Goal: Communication & Community: Answer question/provide support

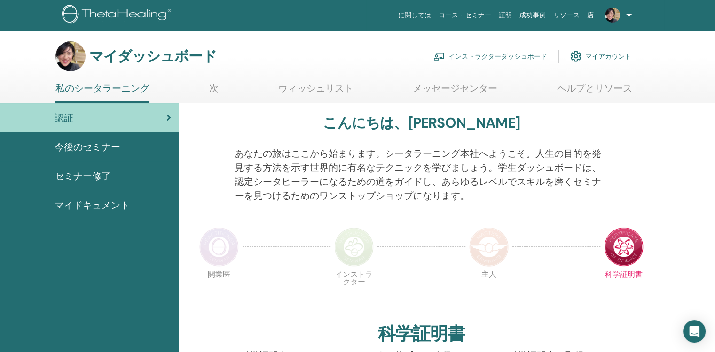
click at [490, 52] on font "インストラクターダッシュボード" at bounding box center [497, 56] width 99 height 8
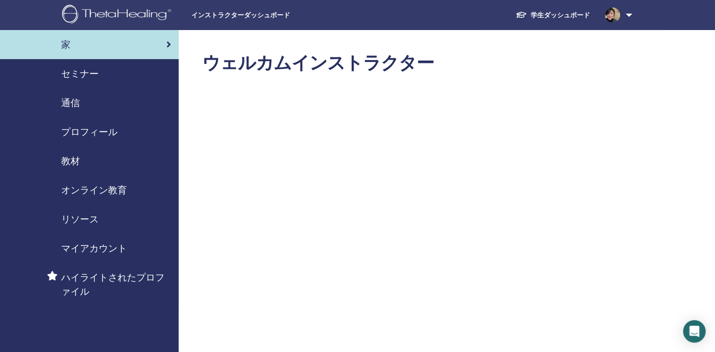
click at [70, 73] on span "セミナー" at bounding box center [80, 74] width 38 height 14
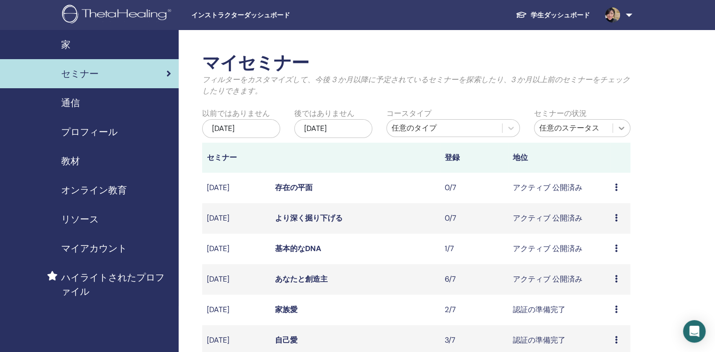
click at [624, 128] on icon at bounding box center [620, 128] width 9 height 9
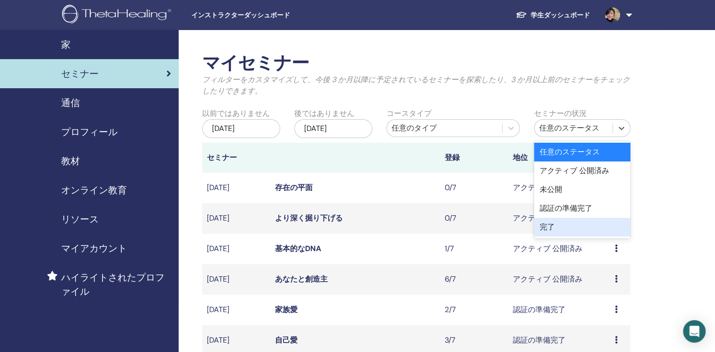
click at [602, 226] on div "完了" at bounding box center [582, 227] width 96 height 19
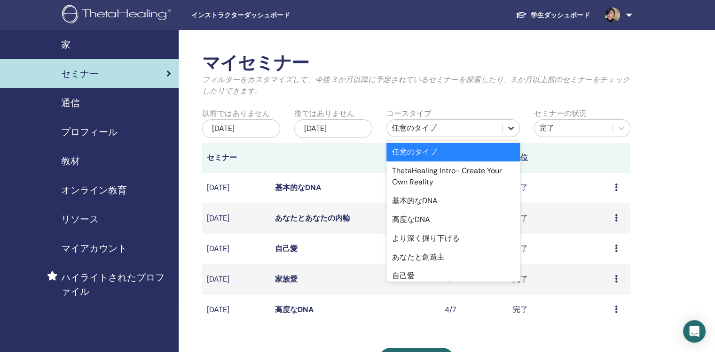
click at [510, 127] on icon at bounding box center [510, 128] width 9 height 9
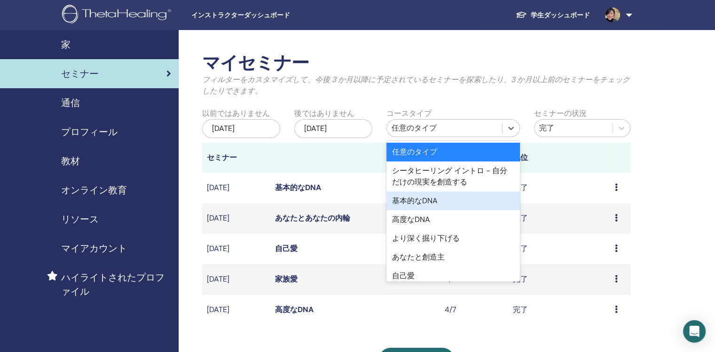
click at [509, 202] on div "基本的なDNA" at bounding box center [452, 201] width 133 height 19
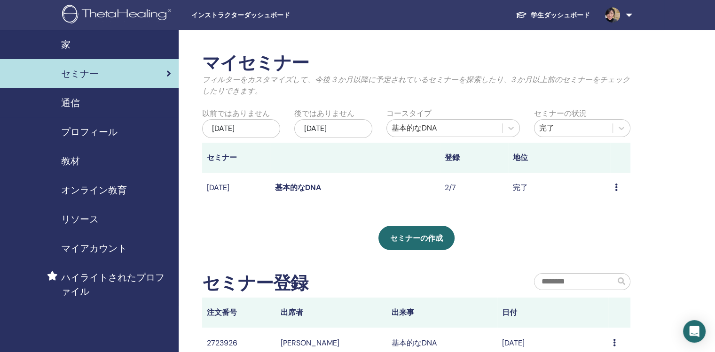
click at [615, 186] on icon at bounding box center [615, 188] width 3 height 8
click at [622, 208] on link "Attendees" at bounding box center [609, 208] width 36 height 10
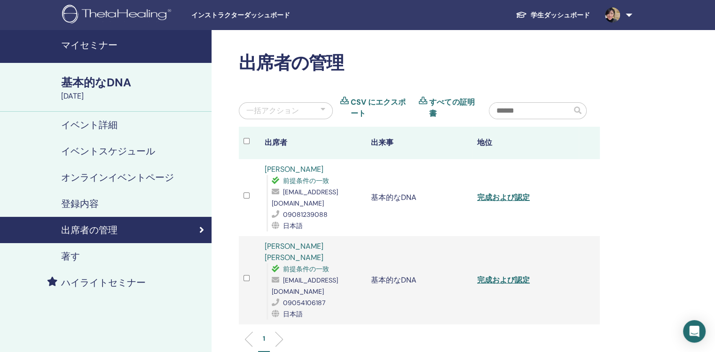
click at [290, 241] on link "美帆 宮下" at bounding box center [293, 251] width 59 height 21
click at [283, 241] on link "美帆 宮下" at bounding box center [293, 251] width 59 height 21
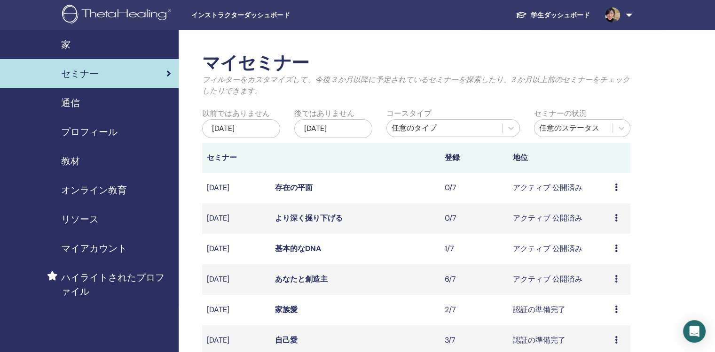
click at [360, 130] on div "[DATE]" at bounding box center [333, 128] width 78 height 19
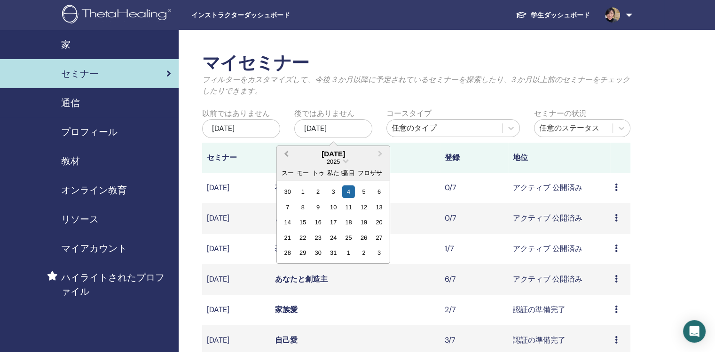
click at [284, 154] on button "Previous Month" at bounding box center [285, 154] width 15 height 15
click at [286, 154] on span "Previous Month" at bounding box center [286, 154] width 0 height 10
click at [286, 153] on span "Previous Month" at bounding box center [286, 154] width 0 height 10
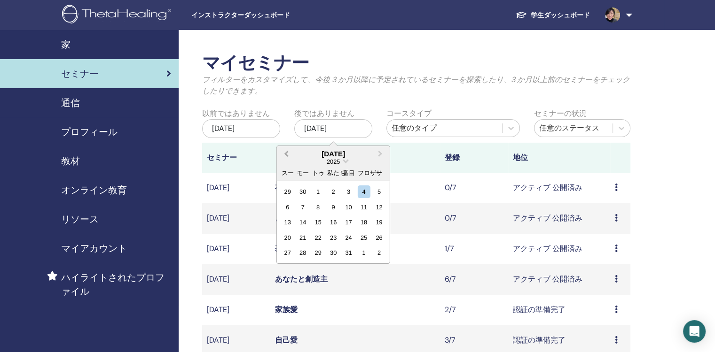
click at [286, 153] on span "Previous Month" at bounding box center [286, 154] width 0 height 10
click at [380, 155] on span "Next Month" at bounding box center [380, 154] width 0 height 10
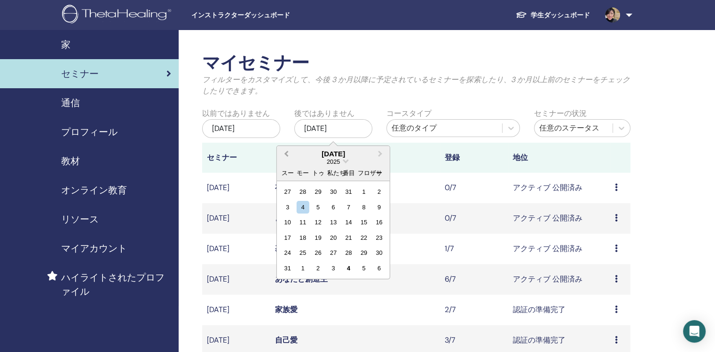
click at [287, 157] on button "Previous Month" at bounding box center [285, 154] width 15 height 15
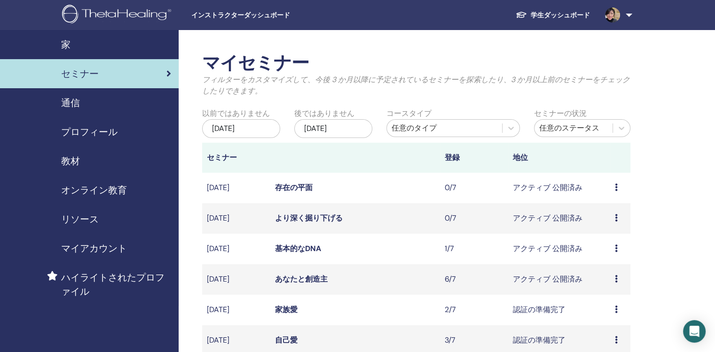
click at [256, 132] on div "2025年6月04日" at bounding box center [241, 128] width 78 height 19
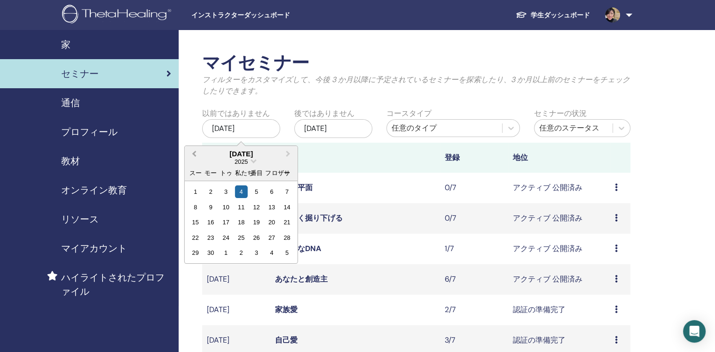
click at [189, 152] on button "Previous Month" at bounding box center [193, 154] width 15 height 15
click at [190, 152] on button "Previous Month" at bounding box center [193, 154] width 15 height 15
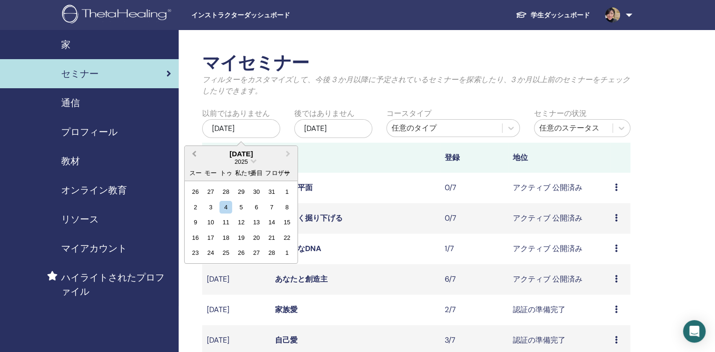
click at [190, 152] on button "Previous Month" at bounding box center [193, 154] width 15 height 15
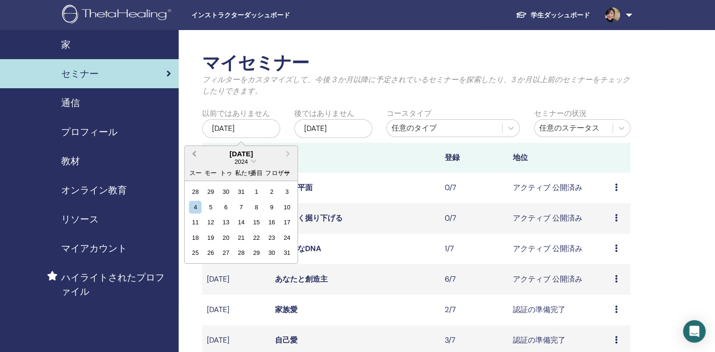
click at [190, 152] on button "Previous Month" at bounding box center [193, 154] width 15 height 15
click at [368, 104] on div "マイセミナー フィルターをカスタマイズして、今後 3 か月以降に予定されているセミナーを探索したり、3 か月以上前のセミナーをチェックしたりできます。 以前で…" at bounding box center [416, 284] width 428 height 463
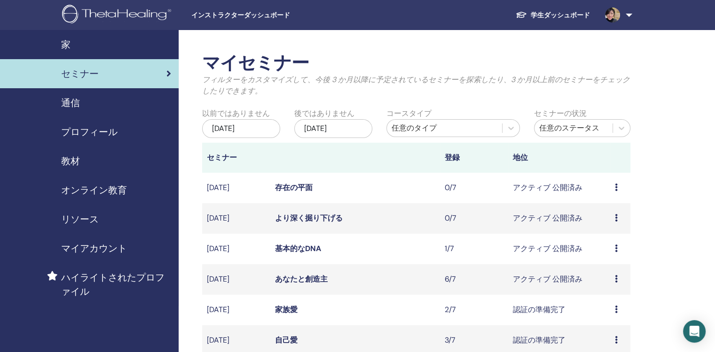
click at [255, 130] on div "2025年6月04日" at bounding box center [241, 128] width 78 height 19
click at [300, 99] on div "マイセミナー フィルターをカスタマイズして、今後 3 か月以降に予定されているセミナーを探索したり、3 か月以上前のセミナーをチェックしたりできます。" at bounding box center [416, 79] width 442 height 52
click at [117, 250] on span "マイアカウント" at bounding box center [94, 248] width 66 height 14
click at [61, 41] on span "家" at bounding box center [65, 45] width 9 height 14
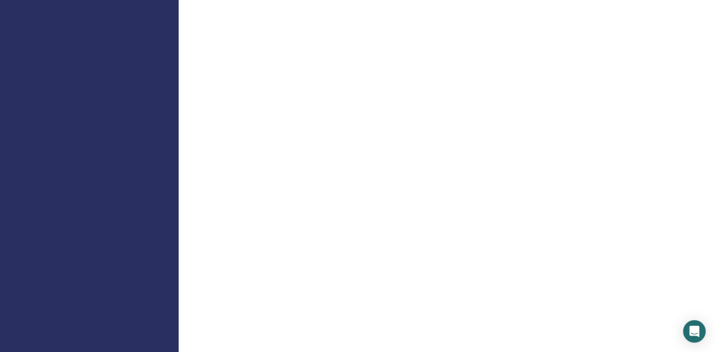
scroll to position [6, 0]
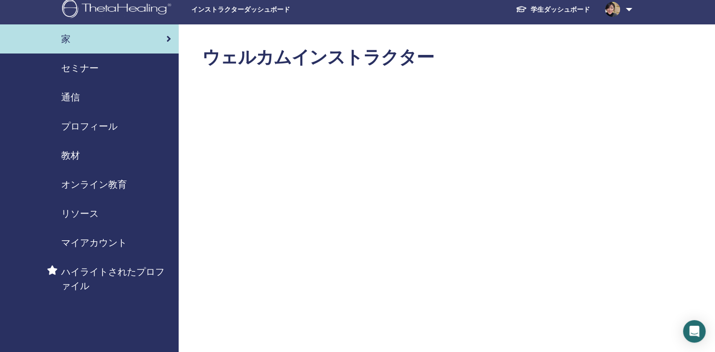
click at [116, 243] on span "マイアカウント" at bounding box center [94, 243] width 66 height 14
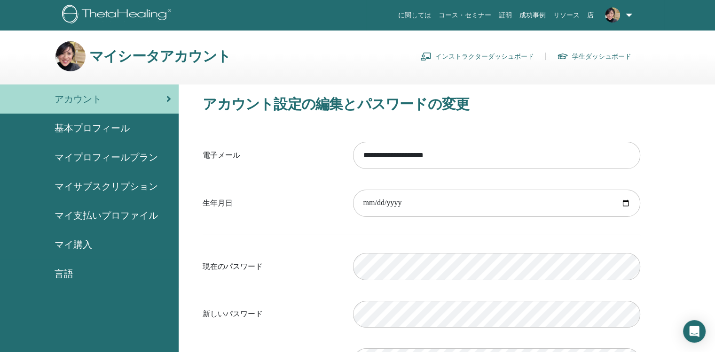
click at [126, 128] on span "基本プロフィール" at bounding box center [91, 128] width 75 height 14
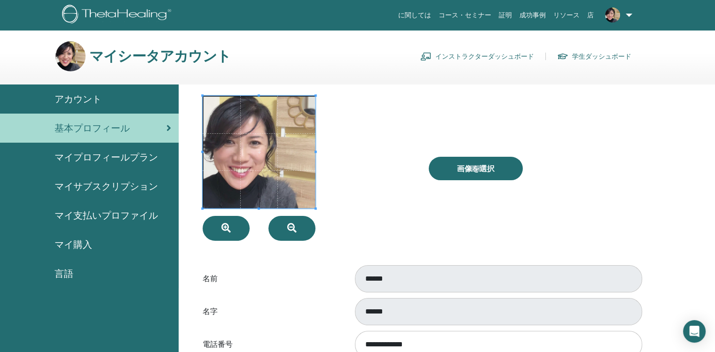
click at [70, 275] on span "言語" at bounding box center [63, 274] width 19 height 14
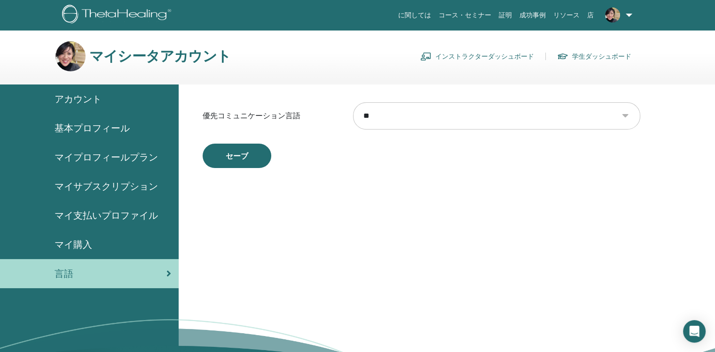
click at [628, 116] on select "** **** ***** *** ****** **** ****** ***** ***** ***** ***** ****** *** ****** …" at bounding box center [496, 115] width 287 height 27
select select "***"
click at [353, 102] on select "** **** ***** *** ****** **** ****** ***** ***** ***** ***** ****** *** ****** …" at bounding box center [496, 115] width 287 height 27
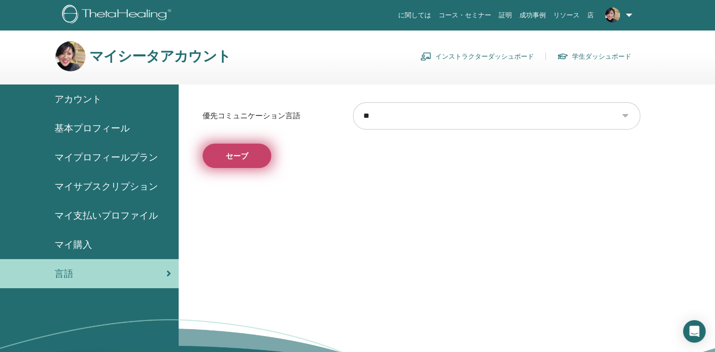
click at [234, 160] on button "セーブ" at bounding box center [236, 156] width 69 height 24
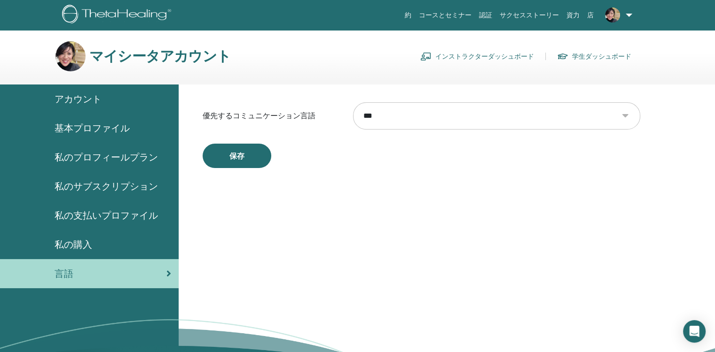
click at [77, 246] on span "私の購入" at bounding box center [73, 245] width 38 height 14
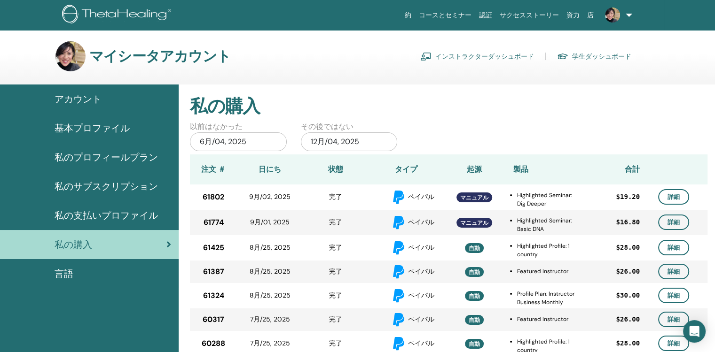
click at [107, 215] on span "私の支払いプロファイル" at bounding box center [105, 216] width 103 height 14
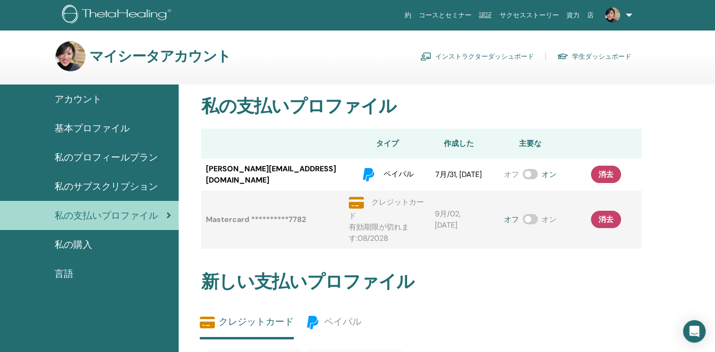
click at [118, 186] on span "私のサブスクリプション" at bounding box center [105, 186] width 103 height 14
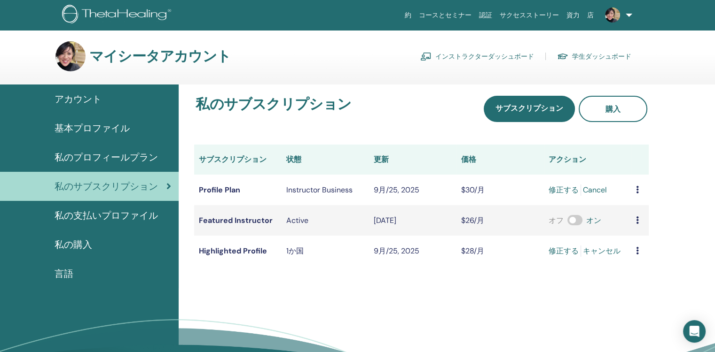
click at [88, 99] on span "アカウント" at bounding box center [77, 99] width 47 height 14
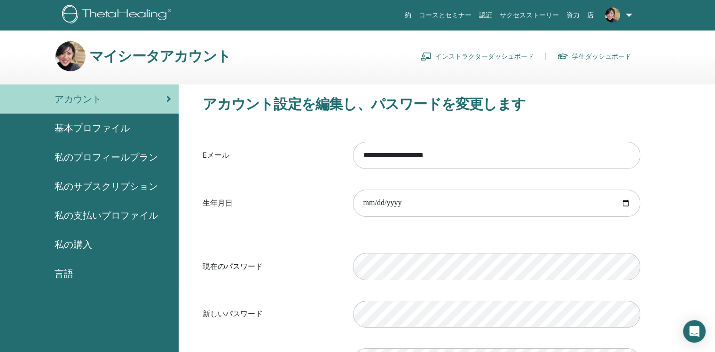
click at [512, 58] on link "インストラクターダッシュボード" at bounding box center [477, 56] width 114 height 15
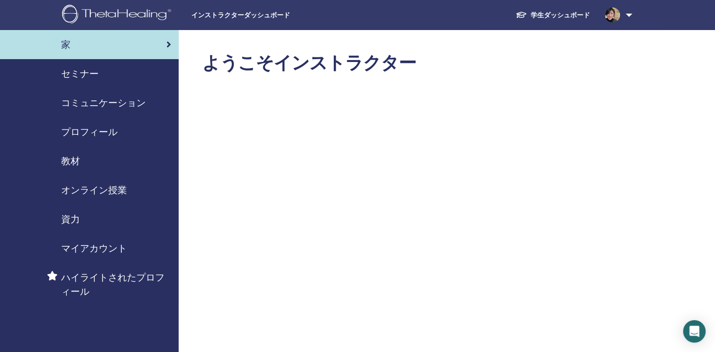
click at [128, 103] on span "コミュニケーション" at bounding box center [103, 103] width 85 height 14
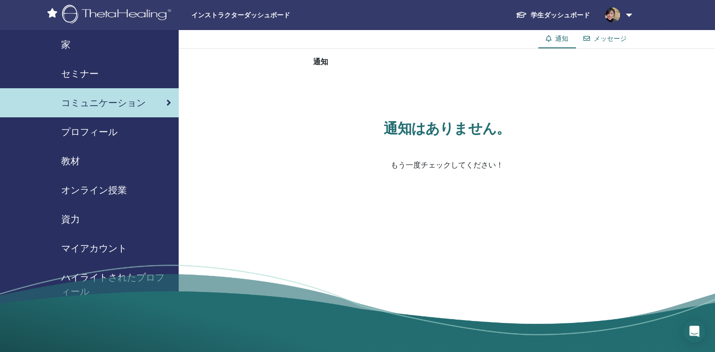
click at [606, 44] on div "メッセージ" at bounding box center [604, 38] width 58 height 17
click at [606, 40] on link "メッセージ" at bounding box center [609, 38] width 33 height 8
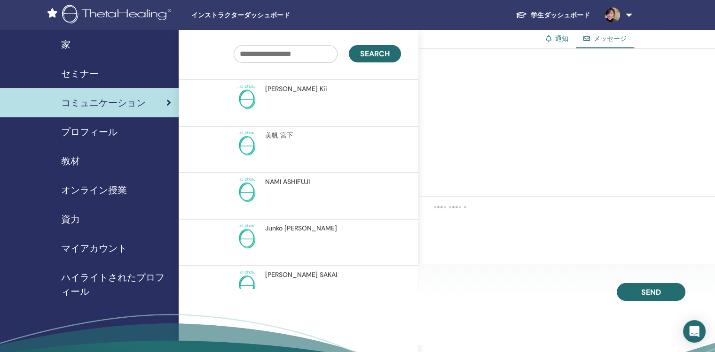
scroll to position [44, 0]
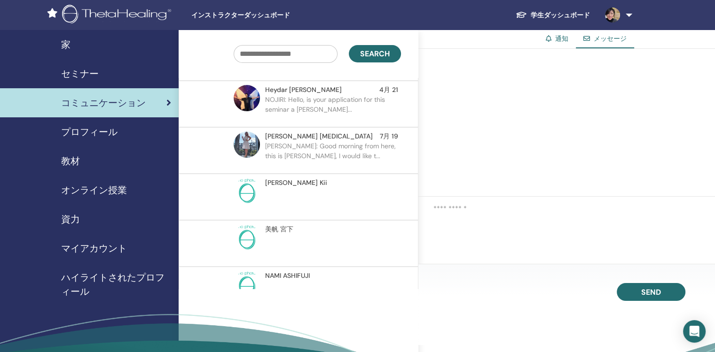
click at [287, 179] on span "[PERSON_NAME]" at bounding box center [296, 183] width 62 height 10
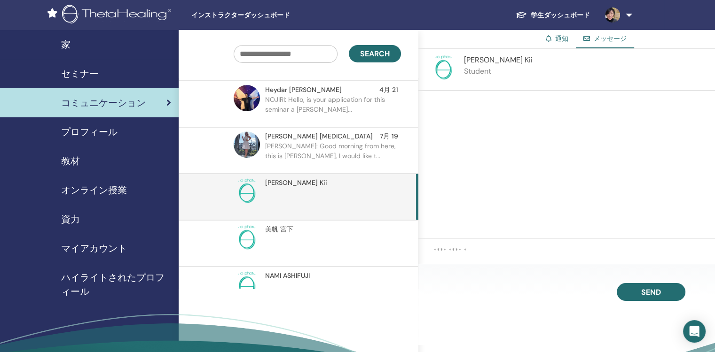
click at [287, 179] on span "[PERSON_NAME]" at bounding box center [296, 183] width 62 height 10
click at [288, 179] on span "[PERSON_NAME]" at bounding box center [296, 183] width 62 height 10
click at [478, 59] on span "[PERSON_NAME]" at bounding box center [498, 60] width 69 height 10
click at [479, 121] on div at bounding box center [566, 165] width 296 height 148
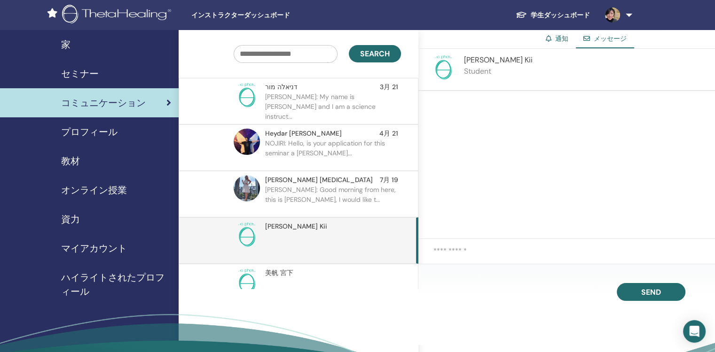
click at [275, 226] on span "Kazue Kii" at bounding box center [296, 227] width 62 height 10
click at [663, 292] on button "Send" at bounding box center [650, 292] width 69 height 18
click at [97, 132] on span "プロフィール" at bounding box center [89, 132] width 56 height 14
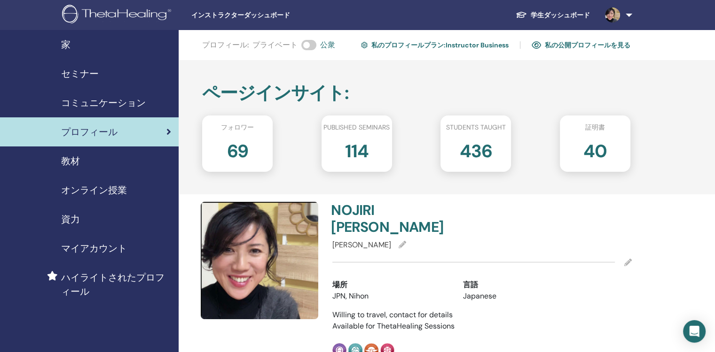
click at [121, 101] on span "コミュニケーション" at bounding box center [103, 103] width 85 height 14
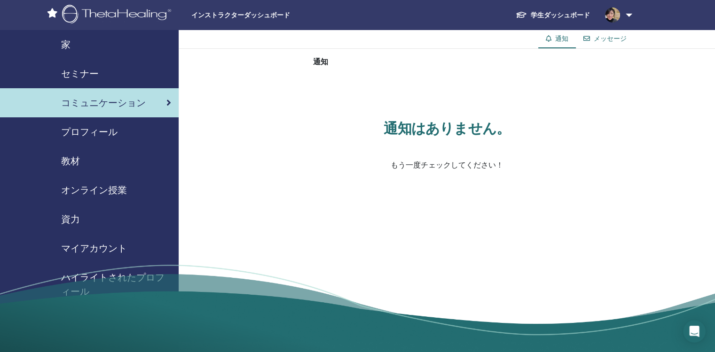
click at [611, 38] on link "メッセージ" at bounding box center [609, 38] width 33 height 8
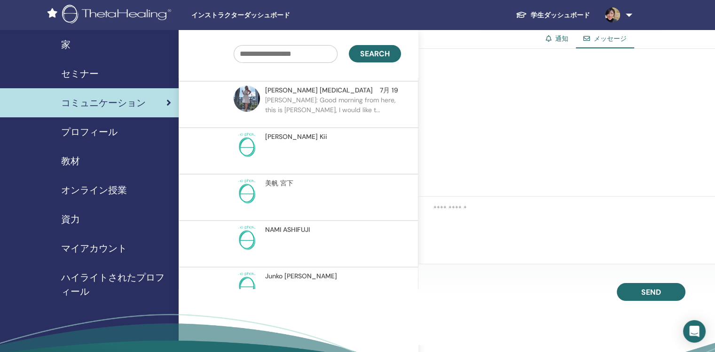
scroll to position [188, 0]
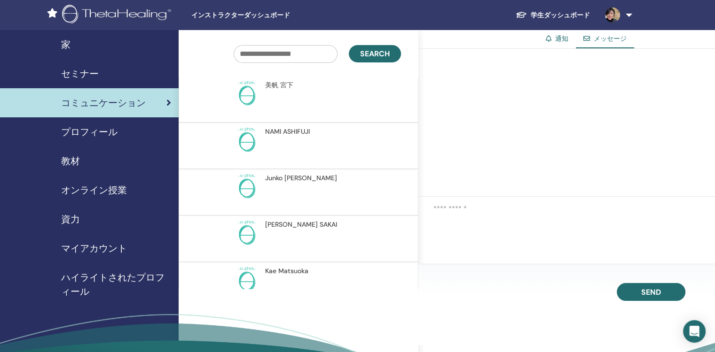
click at [273, 84] on span "美帆 宮下" at bounding box center [279, 85] width 28 height 10
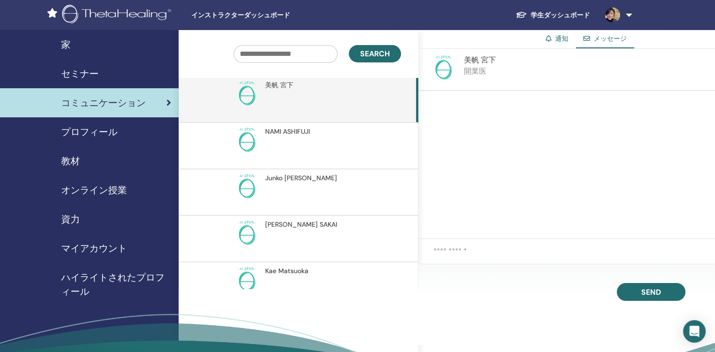
click at [273, 84] on span "美帆 宮下" at bounding box center [279, 85] width 28 height 10
click at [88, 72] on span "セミナー" at bounding box center [80, 74] width 38 height 14
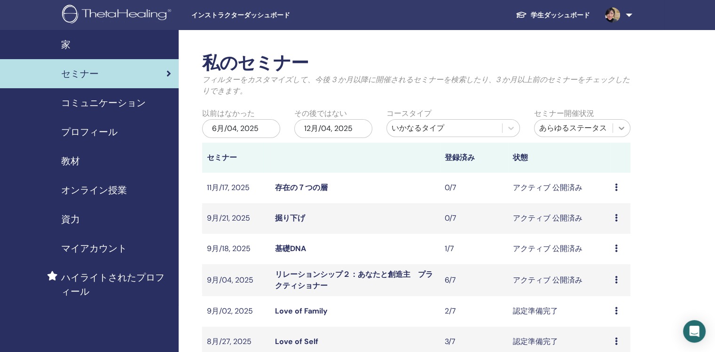
click at [618, 128] on icon at bounding box center [620, 128] width 9 height 9
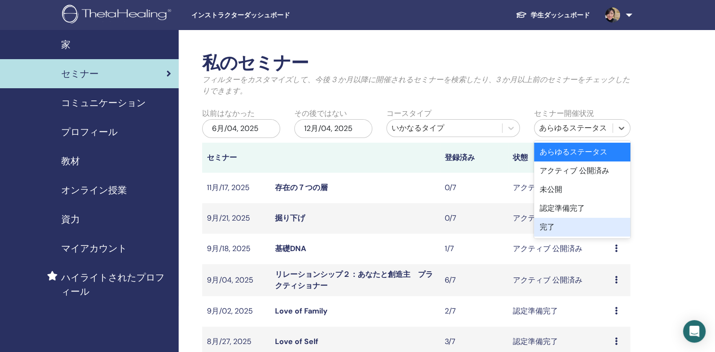
click at [610, 220] on div "完了" at bounding box center [582, 227] width 96 height 19
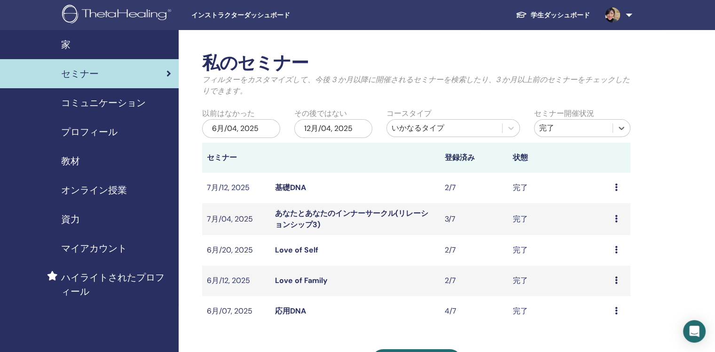
click at [614, 187] on td "プレビュー 出席者" at bounding box center [620, 188] width 20 height 31
click at [614, 187] on icon at bounding box center [615, 188] width 3 height 8
click at [614, 209] on li "出席者" at bounding box center [609, 209] width 53 height 14
click at [614, 187] on icon at bounding box center [615, 188] width 3 height 8
click at [594, 210] on link "出席者" at bounding box center [601, 208] width 23 height 10
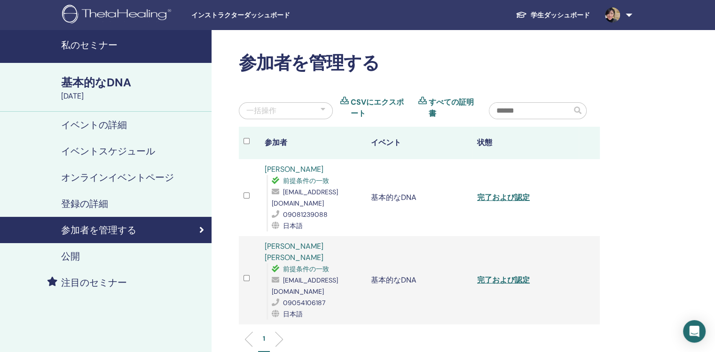
click at [286, 241] on link "美帆 宮下" at bounding box center [293, 251] width 59 height 21
click at [123, 12] on img at bounding box center [118, 15] width 112 height 21
